Goal: Task Accomplishment & Management: Use online tool/utility

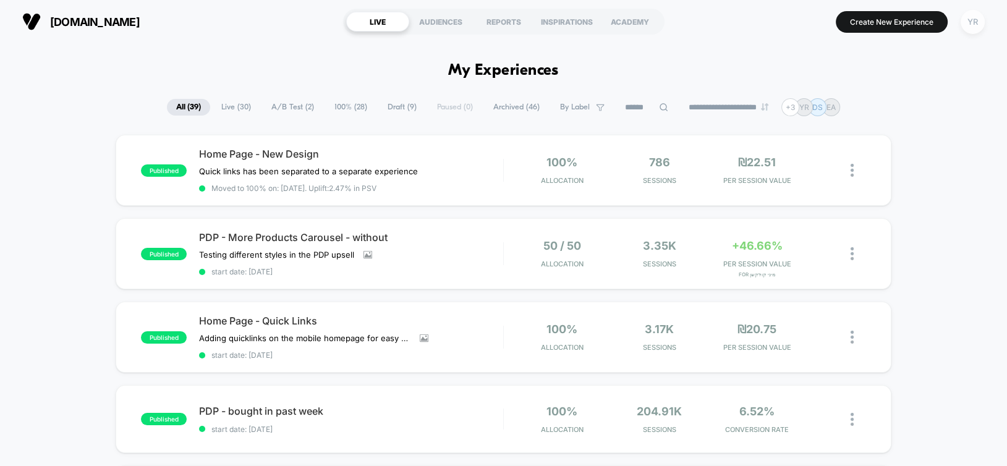
click at [976, 25] on div "YR" at bounding box center [973, 22] width 24 height 24
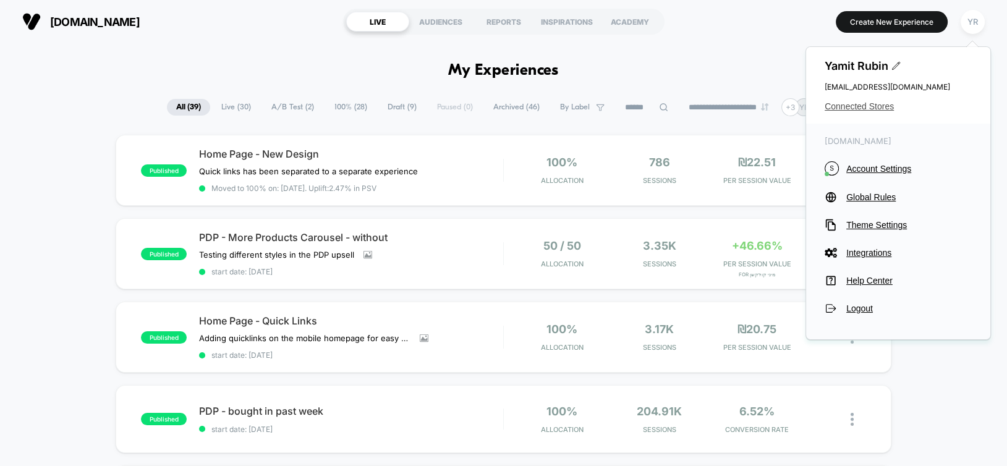
click at [857, 103] on span "Connected Stores" at bounding box center [898, 106] width 147 height 10
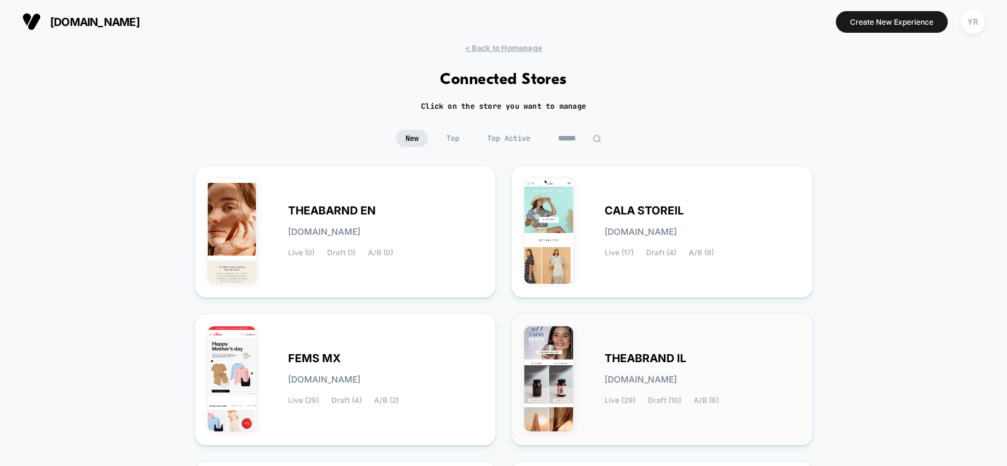
click at [631, 385] on div "THEABRAND IL [DOMAIN_NAME] Live (29) Draft (10) A/B (6)" at bounding box center [702, 379] width 195 height 51
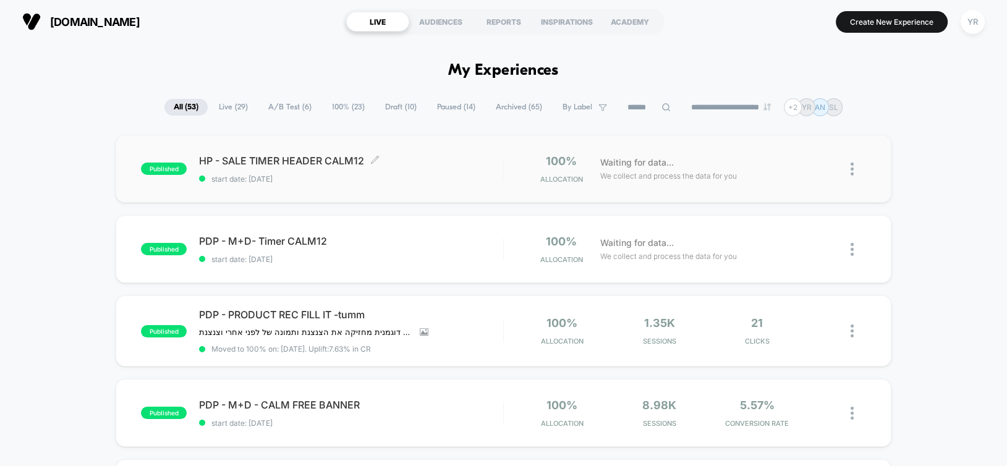
click at [430, 163] on span "HP - SALE TIMER HEADER CALM12 Click to edit experience details" at bounding box center [351, 161] width 304 height 12
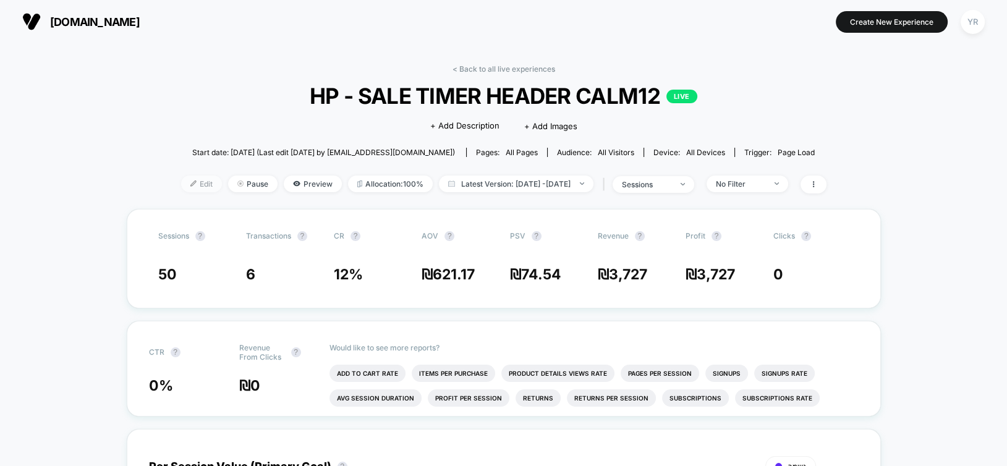
click at [181, 182] on span "Edit" at bounding box center [201, 184] width 41 height 17
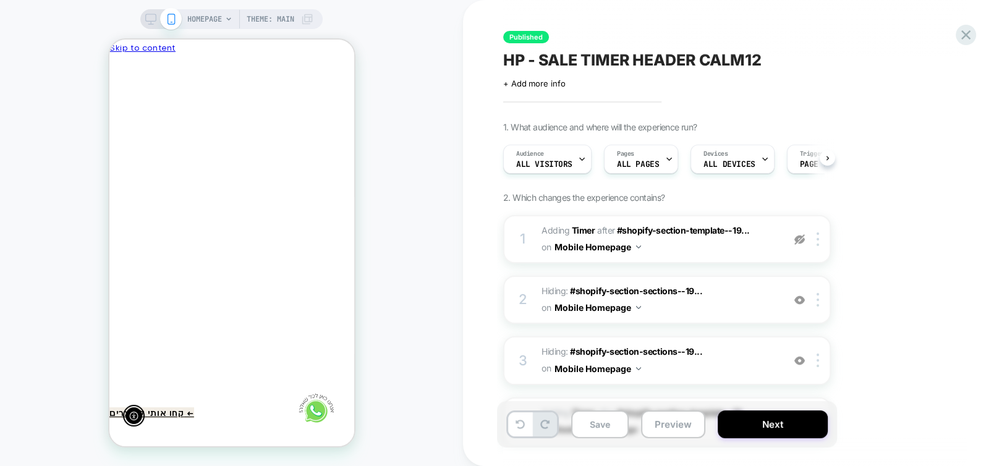
click at [666, 159] on icon at bounding box center [669, 159] width 8 height 8
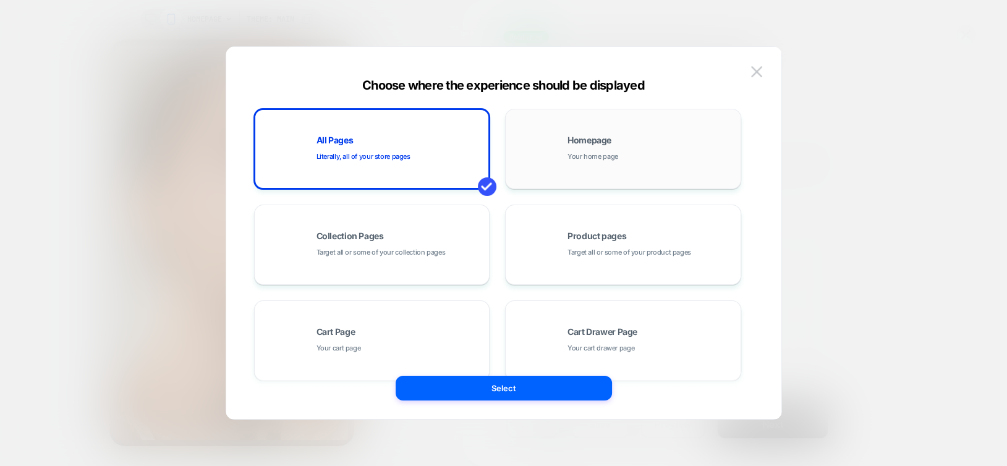
click at [636, 158] on div "Homepage Your home page" at bounding box center [651, 149] width 167 height 27
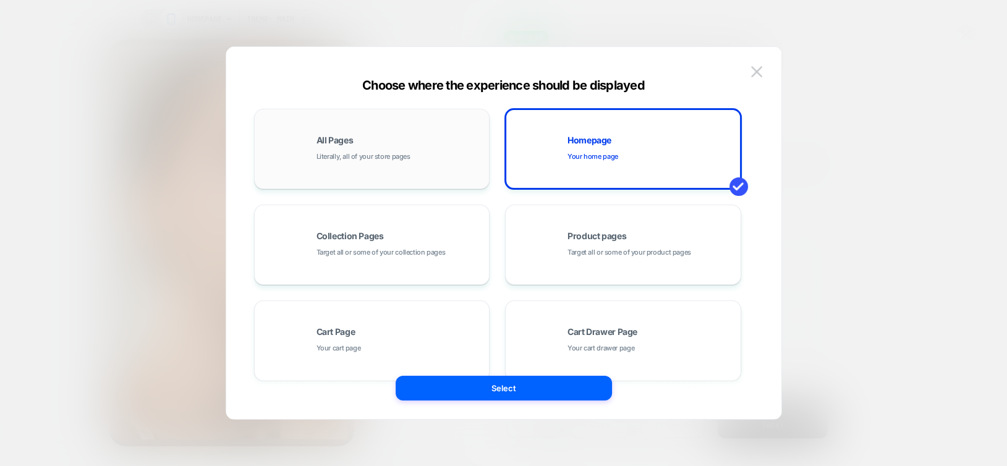
click at [374, 162] on div "All Pages Literally, all of your store pages" at bounding box center [372, 149] width 223 height 68
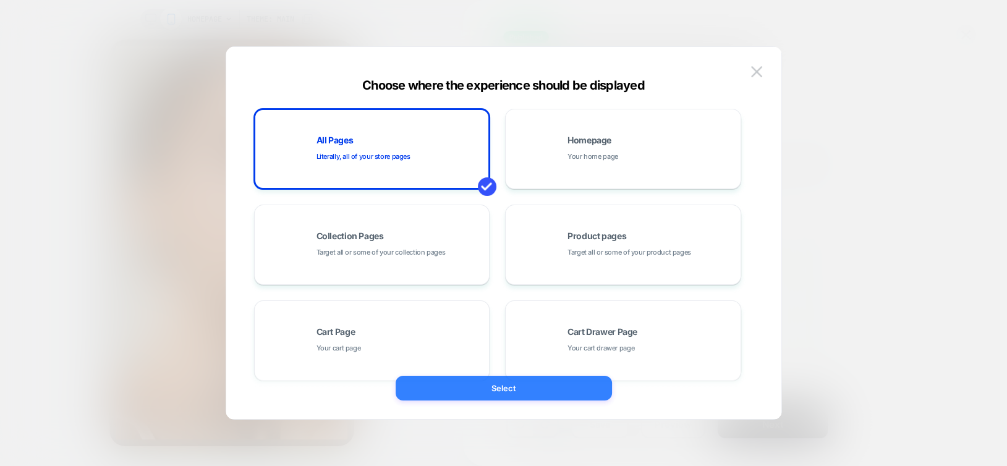
click at [524, 386] on button "Select" at bounding box center [504, 388] width 216 height 25
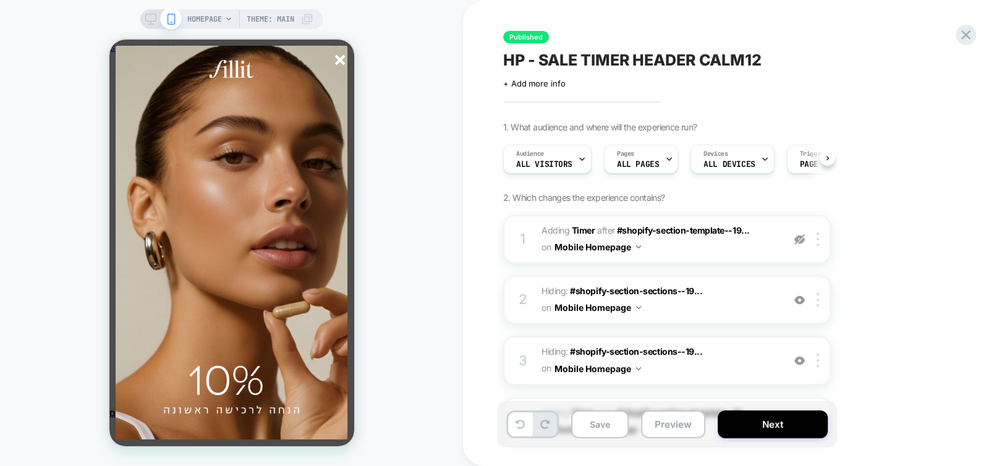
click at [343, 56] on line "סגור" at bounding box center [339, 60] width 9 height 9
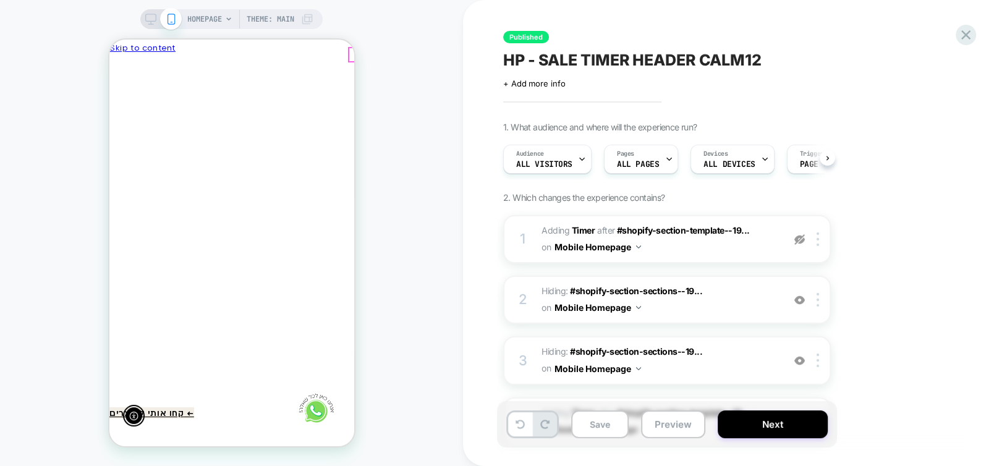
click at [132, 116] on button "Close" at bounding box center [120, 125] width 23 height 18
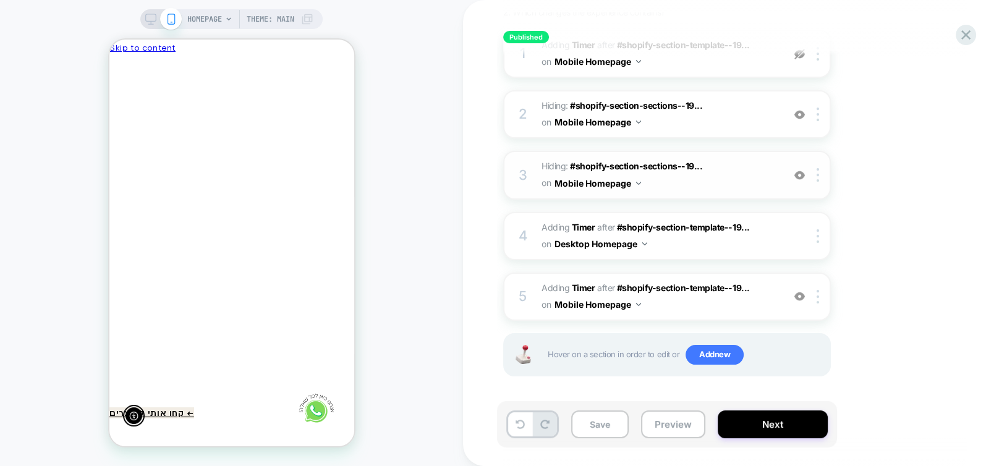
click at [798, 173] on img at bounding box center [800, 175] width 11 height 11
click at [799, 296] on img at bounding box center [800, 296] width 11 height 11
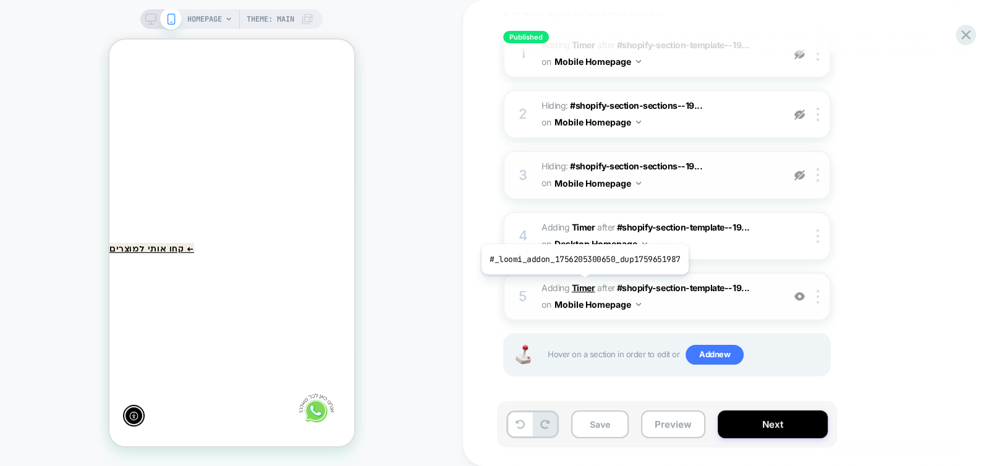
click at [582, 284] on b "Timer" at bounding box center [583, 288] width 23 height 11
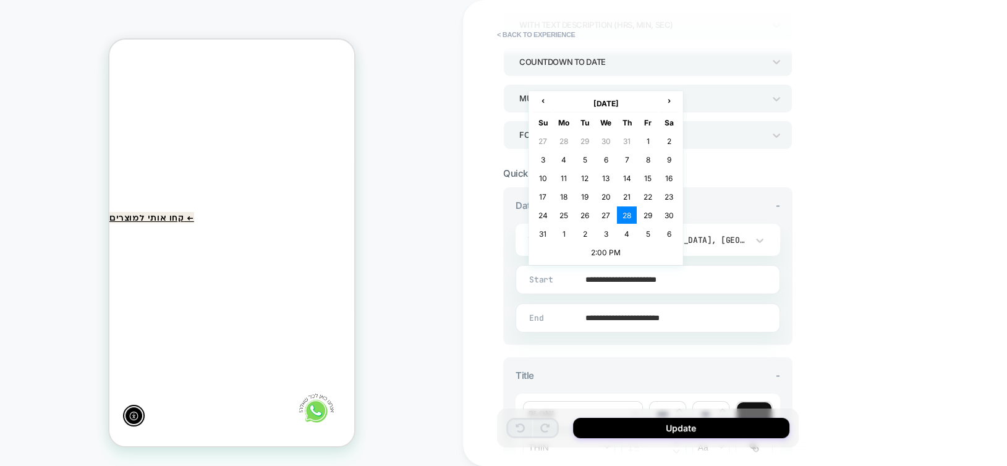
click at [602, 265] on input "**********" at bounding box center [645, 279] width 263 height 29
click at [670, 103] on span "›" at bounding box center [669, 100] width 19 height 9
click at [649, 158] on td "10" at bounding box center [648, 159] width 20 height 17
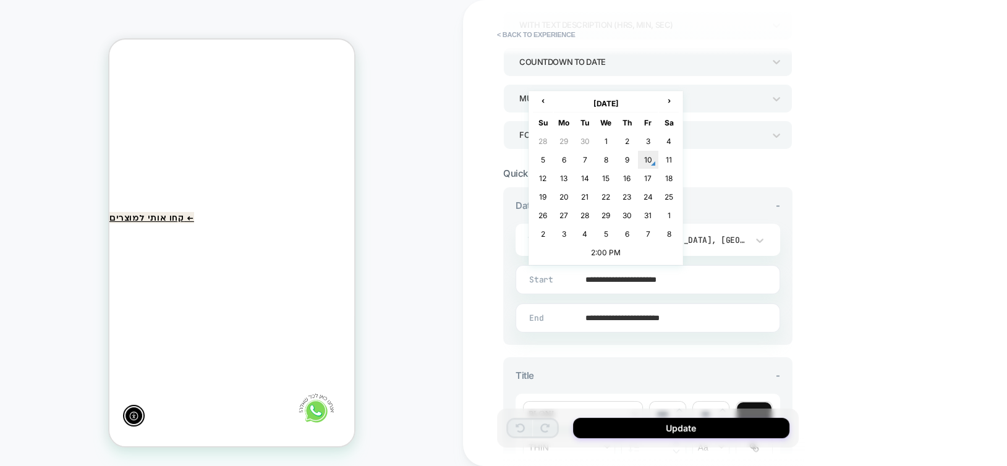
type input "**********"
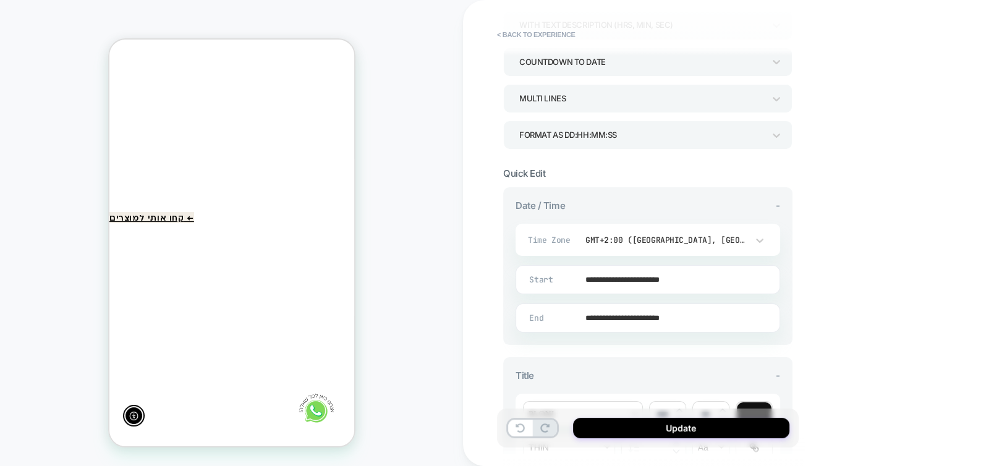
click at [611, 320] on input "**********" at bounding box center [645, 318] width 263 height 29
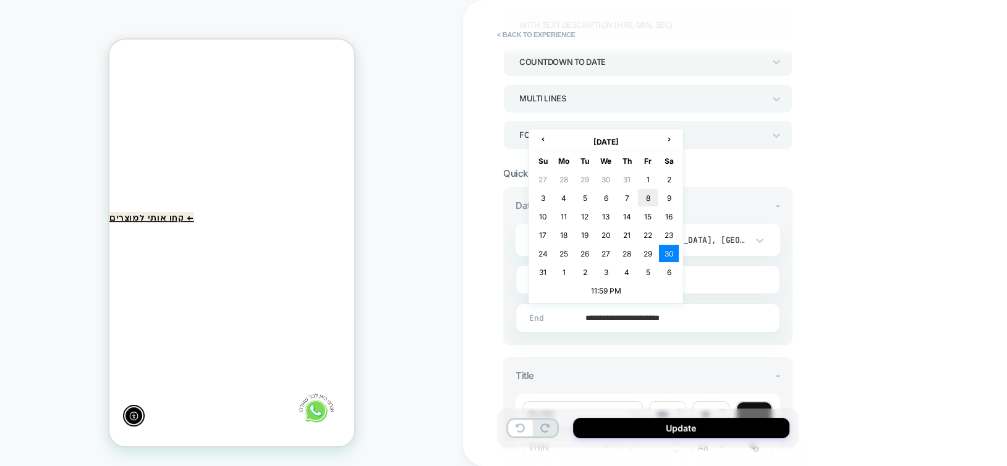
scroll to position [0, -181]
click at [670, 141] on span "›" at bounding box center [669, 138] width 19 height 9
click at [601, 217] on td "15" at bounding box center [606, 216] width 20 height 17
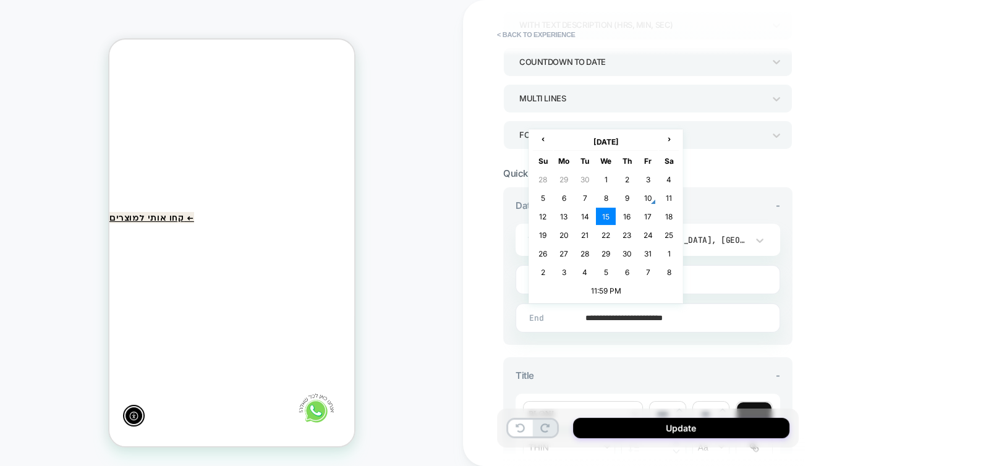
click at [612, 313] on input "**********" at bounding box center [645, 318] width 263 height 29
click at [584, 214] on td "14" at bounding box center [585, 216] width 20 height 17
type input "**********"
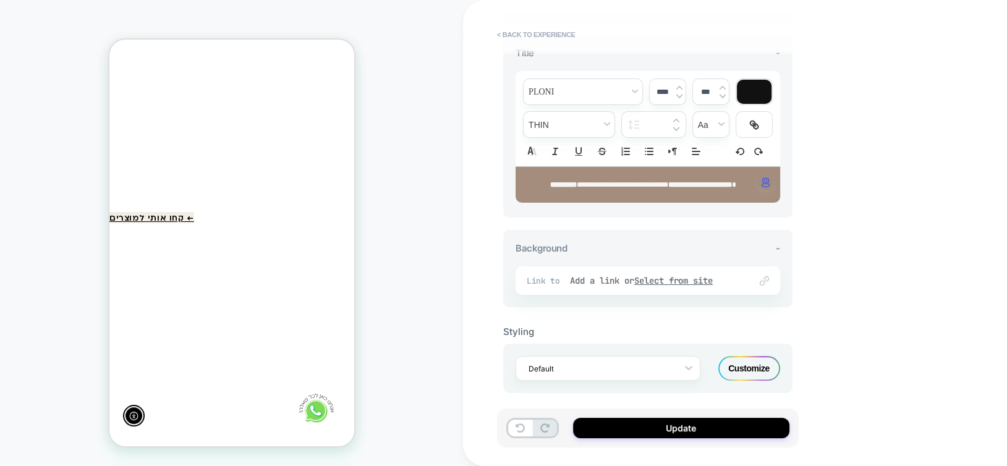
scroll to position [473, 0]
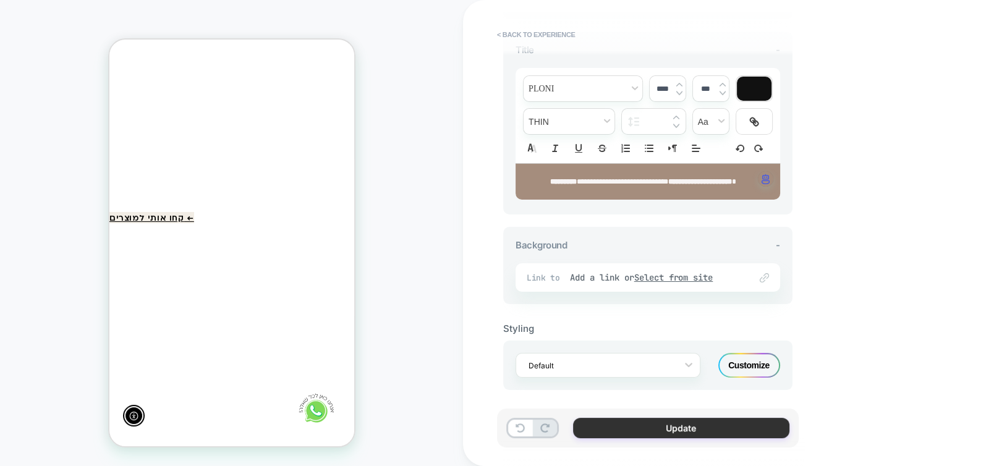
click at [693, 426] on button "Update" at bounding box center [681, 428] width 216 height 20
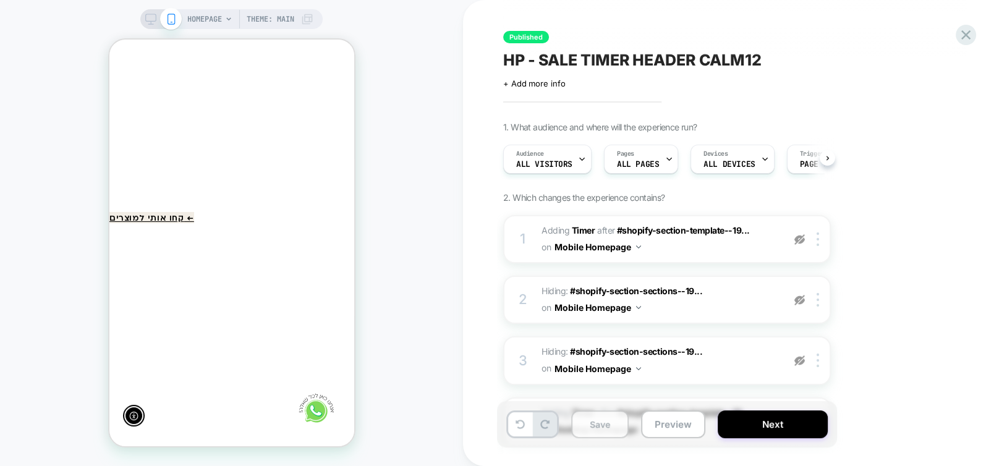
scroll to position [0, -181]
click at [604, 431] on button "Save" at bounding box center [600, 425] width 58 height 28
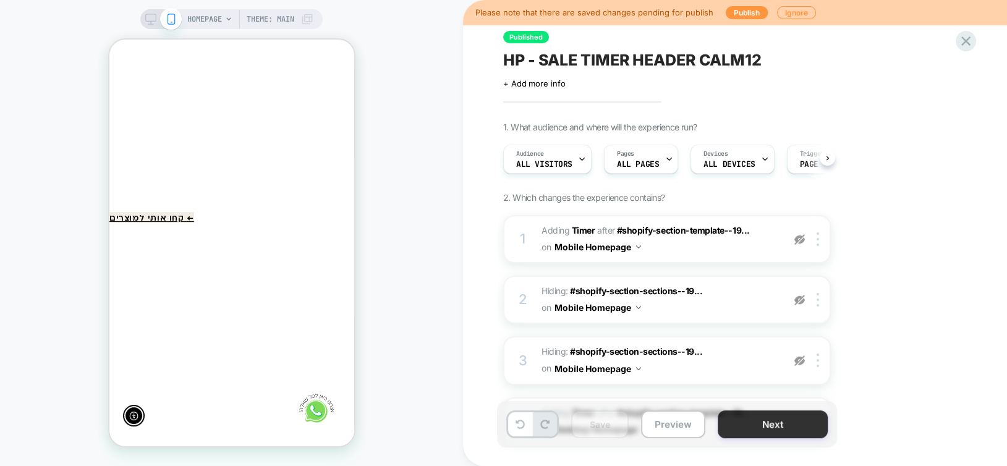
click at [766, 437] on button "Next" at bounding box center [773, 425] width 110 height 28
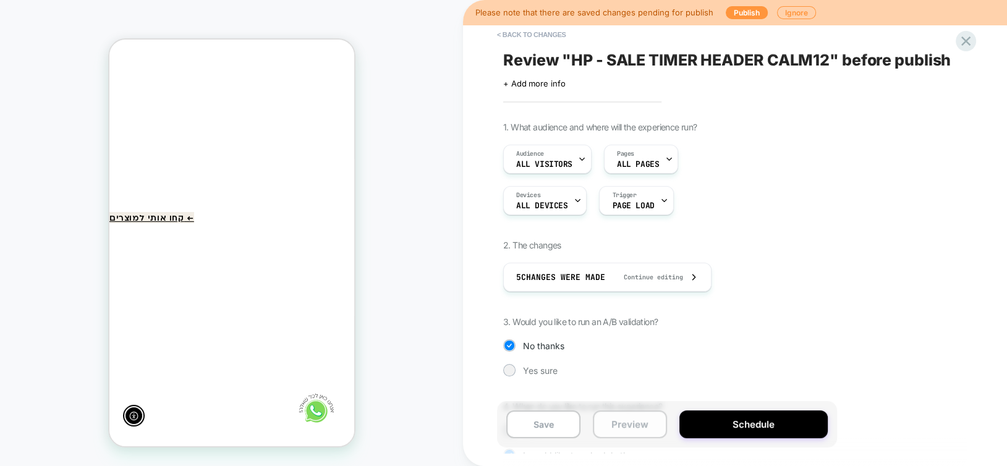
scroll to position [0, 0]
click at [557, 429] on button "Save" at bounding box center [543, 425] width 74 height 28
click at [524, 30] on button "< Back to changes" at bounding box center [532, 35] width 82 height 20
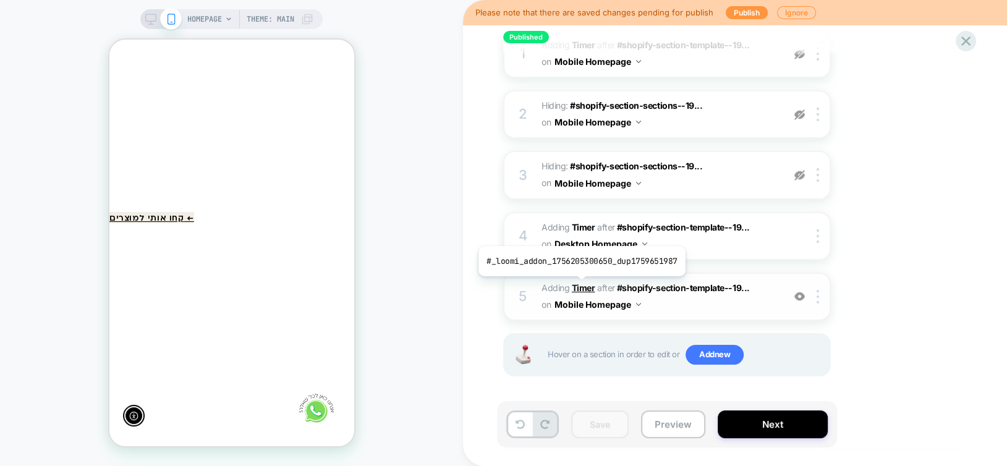
click at [579, 286] on b "Timer" at bounding box center [583, 288] width 23 height 11
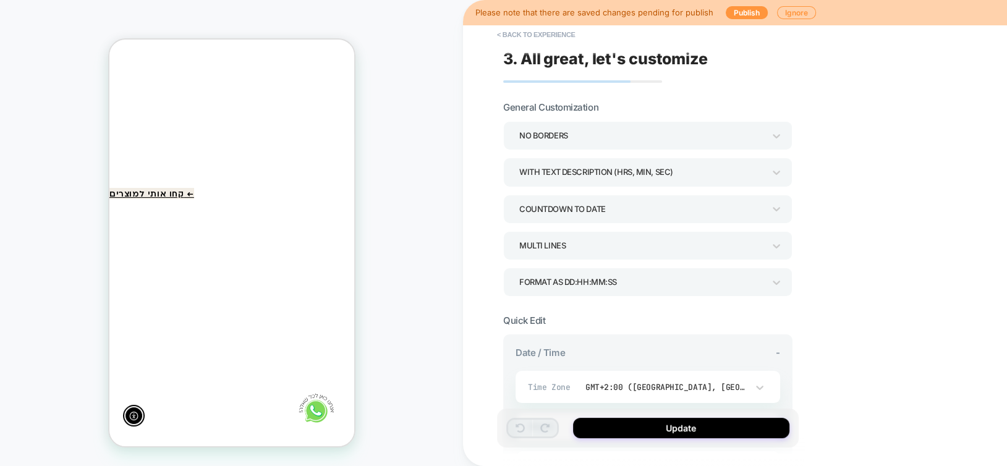
scroll to position [0, -181]
click at [558, 33] on button "< Back to experience" at bounding box center [536, 35] width 90 height 20
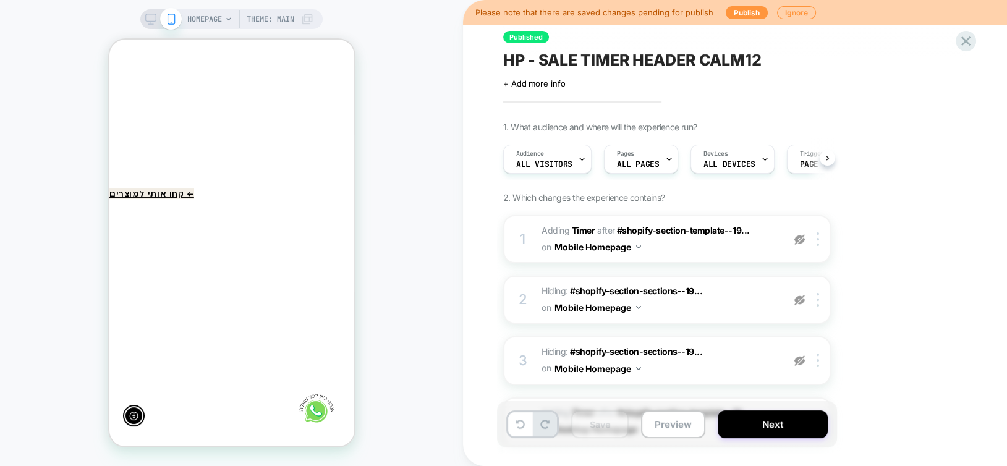
scroll to position [0, 0]
click at [639, 160] on span "ALL PAGES" at bounding box center [638, 164] width 42 height 9
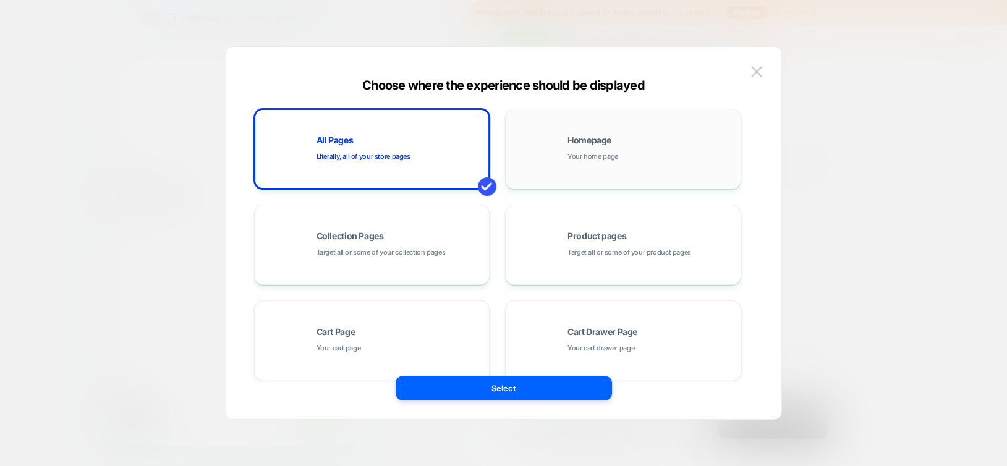
scroll to position [0, -181]
click at [613, 160] on span "Your home page" at bounding box center [593, 157] width 51 height 12
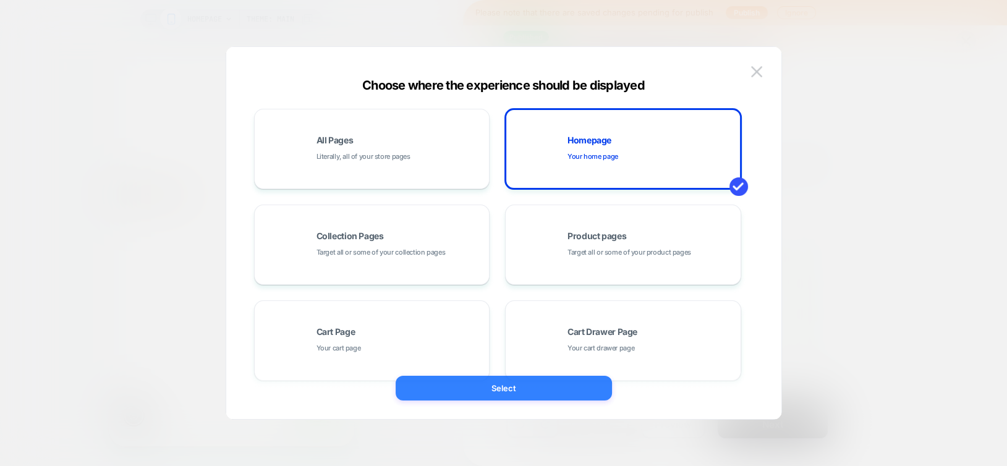
click at [518, 385] on button "Select" at bounding box center [504, 388] width 216 height 25
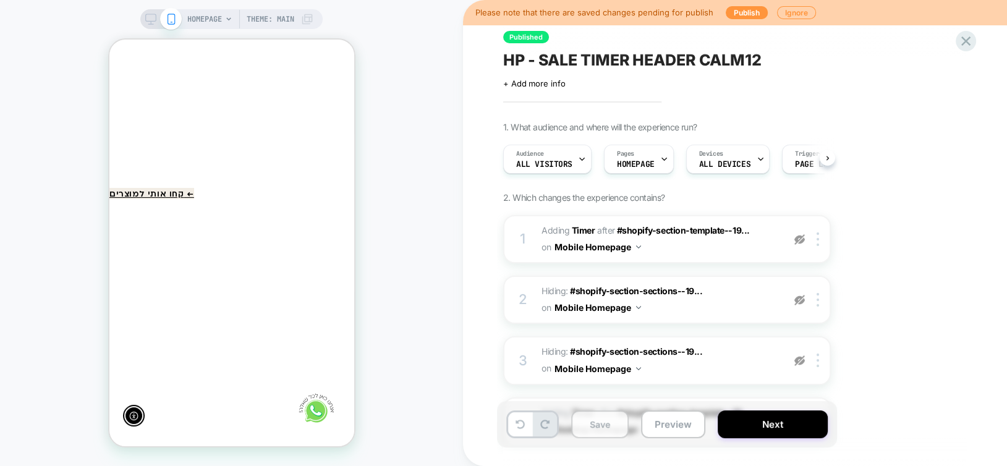
scroll to position [0, 0]
click at [589, 430] on button "Save" at bounding box center [600, 425] width 58 height 28
click at [754, 431] on button "Next" at bounding box center [773, 425] width 110 height 28
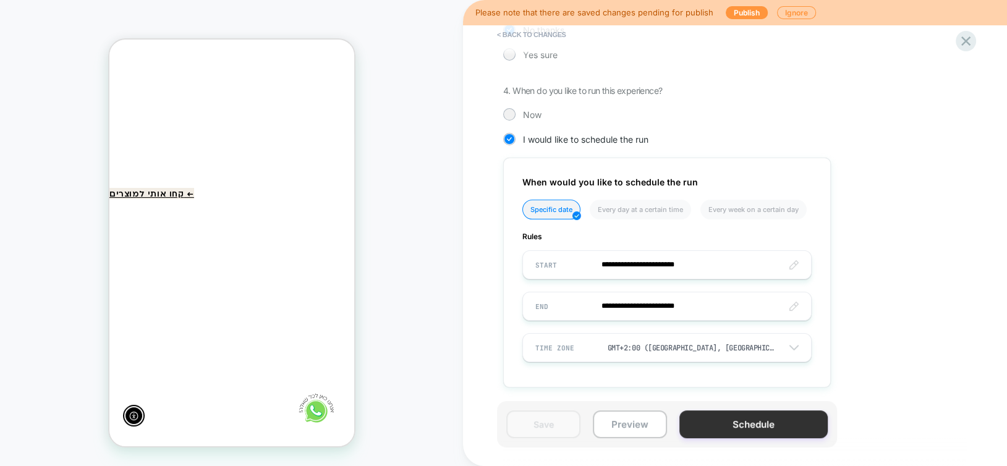
click at [704, 432] on button "Schedule" at bounding box center [754, 425] width 148 height 28
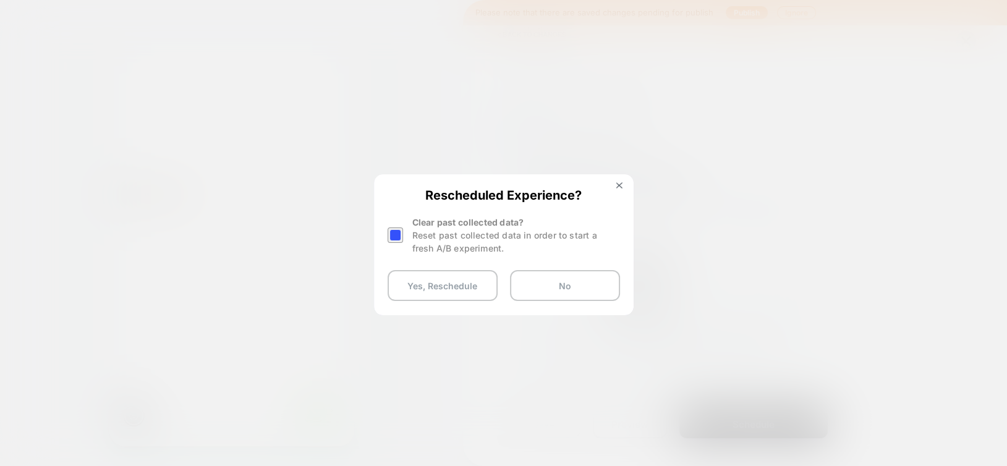
click at [396, 237] on div at bounding box center [395, 235] width 15 height 15
click at [432, 286] on button "Yes, Reschedule" at bounding box center [443, 285] width 110 height 31
